Goal: Information Seeking & Learning: Learn about a topic

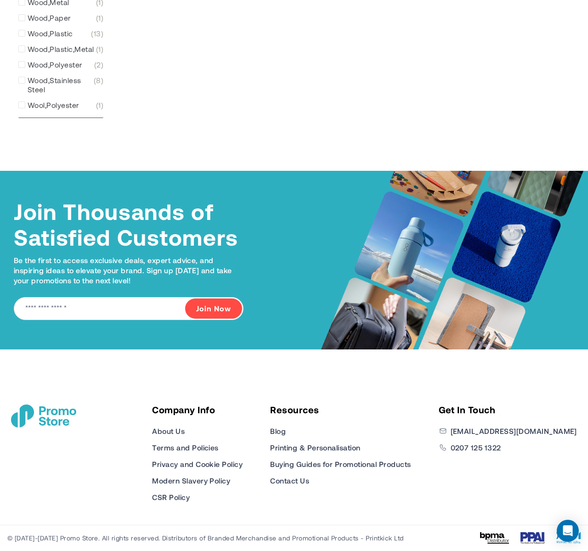
type input "****"
type input "*****"
